Goal: Information Seeking & Learning: Learn about a topic

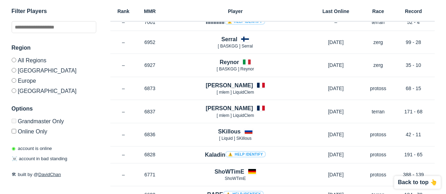
scroll to position [117, 0]
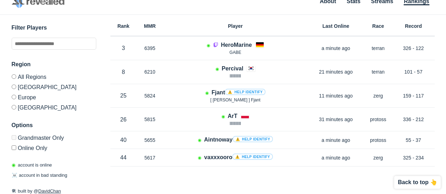
scroll to position [20, 0]
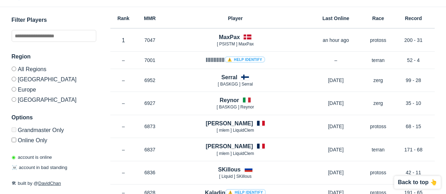
click at [15, 81] on label "[GEOGRAPHIC_DATA]" at bounding box center [54, 79] width 85 height 10
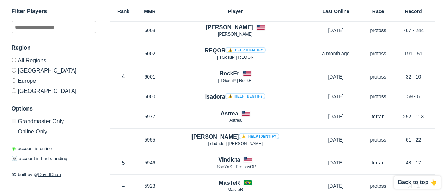
scroll to position [314, 0]
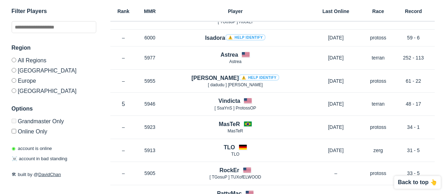
scroll to position [20, 0]
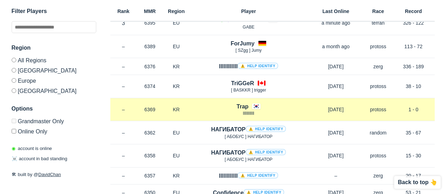
scroll to position [1058, 0]
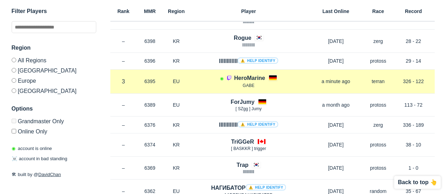
click at [247, 79] on h4 "HeroMarine" at bounding box center [249, 78] width 31 height 8
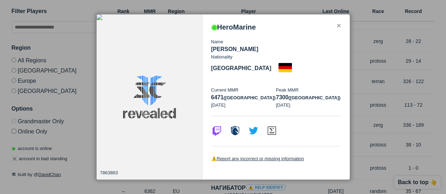
click at [339, 29] on div "✕" at bounding box center [338, 26] width 5 height 6
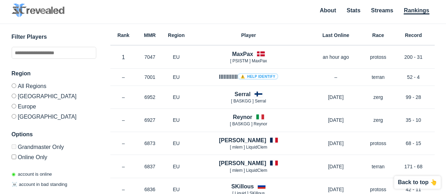
scroll to position [0, 0]
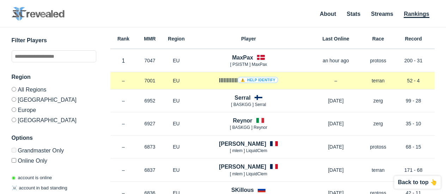
click at [219, 81] on h4 "llllllllllll ⚠️ Help identify" at bounding box center [248, 80] width 59 height 8
click at [260, 79] on link "⚠️ Help identify" at bounding box center [258, 80] width 41 height 6
